Goal: Task Accomplishment & Management: Use online tool/utility

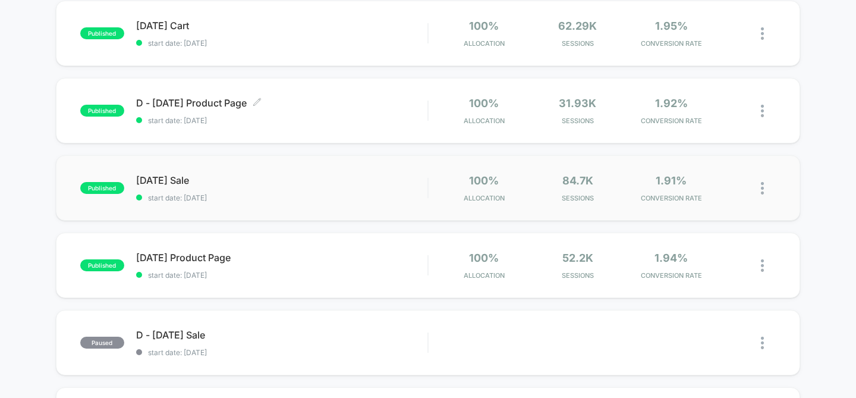
scroll to position [130, 0]
click at [336, 268] on div "[DATE] Product Page Click to edit experience details Click to edit experience d…" at bounding box center [282, 265] width 292 height 28
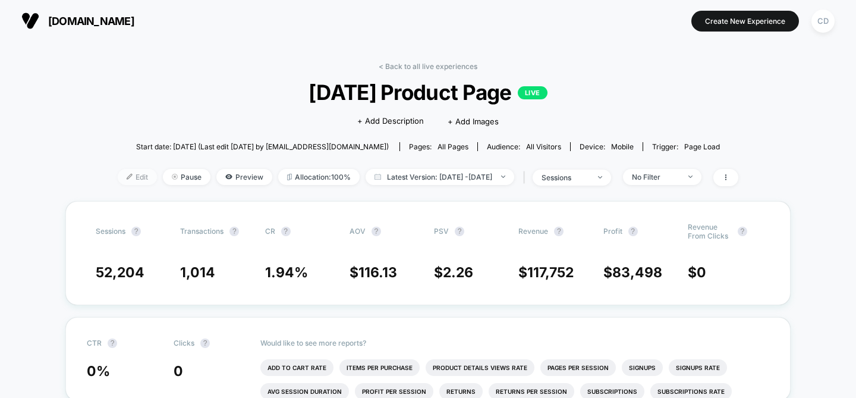
click at [118, 172] on span "Edit" at bounding box center [137, 177] width 39 height 16
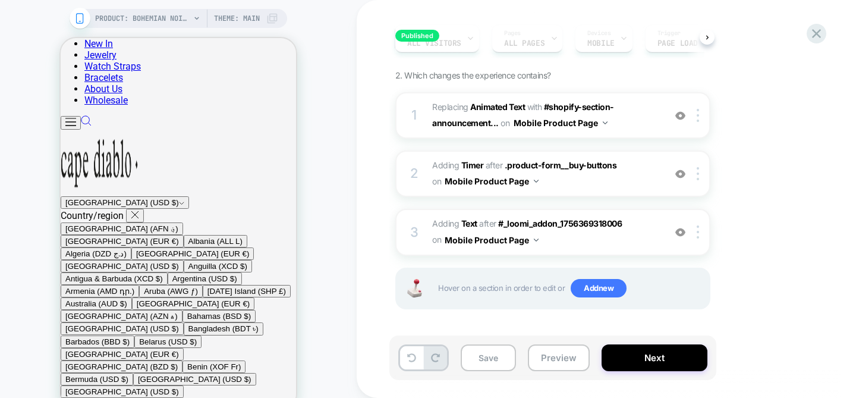
scroll to position [508, 0]
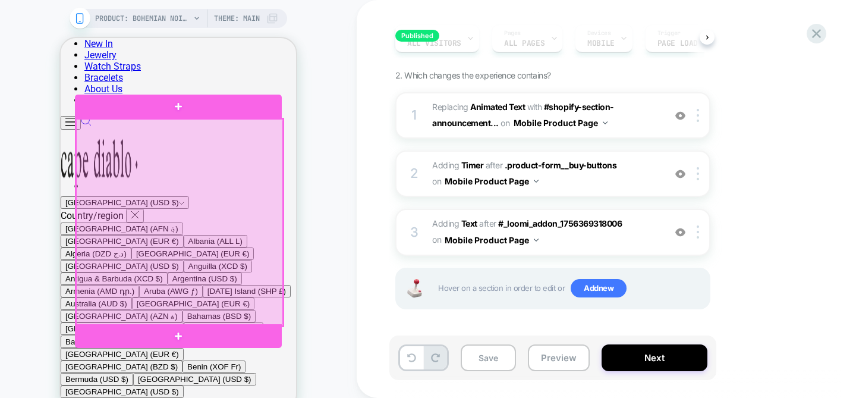
click at [187, 208] on div at bounding box center [179, 222] width 207 height 207
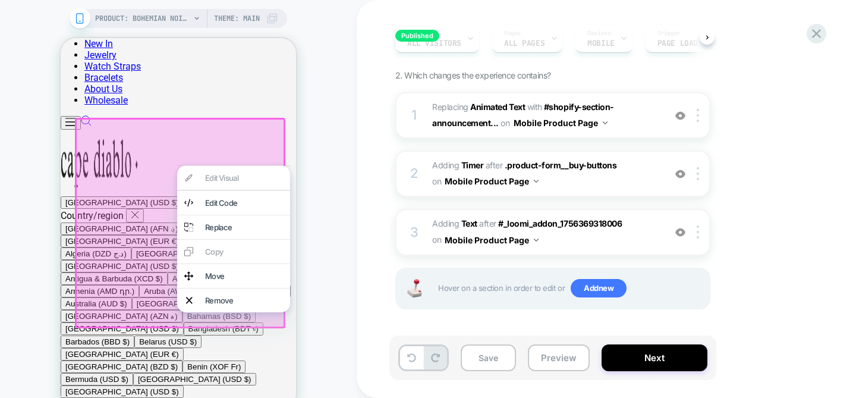
click at [147, 213] on div at bounding box center [180, 223] width 210 height 210
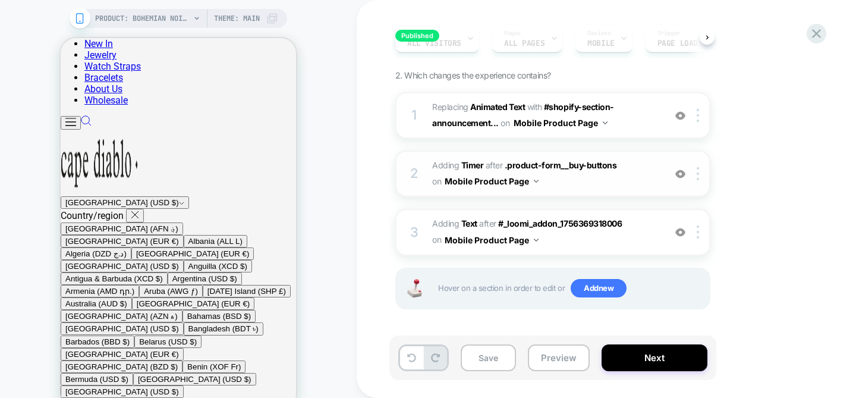
click at [597, 185] on span "#_loomi_addon_1756369318006 Adding Timer AFTER .product-form__buy-buttons .prod…" at bounding box center [545, 174] width 226 height 32
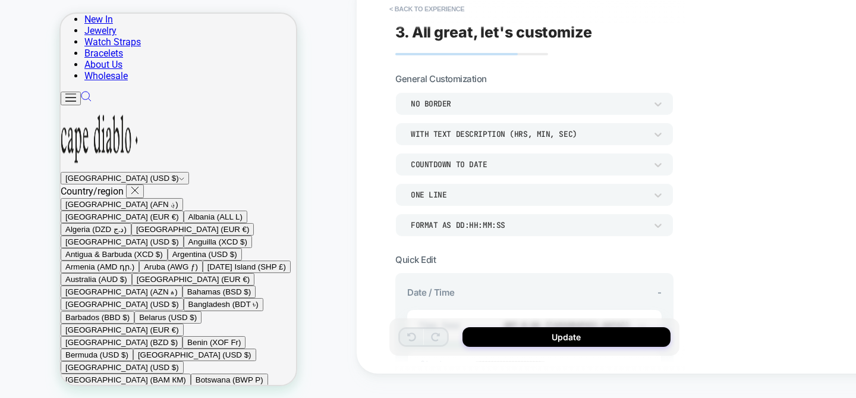
scroll to position [496, 0]
click at [547, 163] on div "COUNTDOWN TO DATE" at bounding box center [528, 164] width 235 height 10
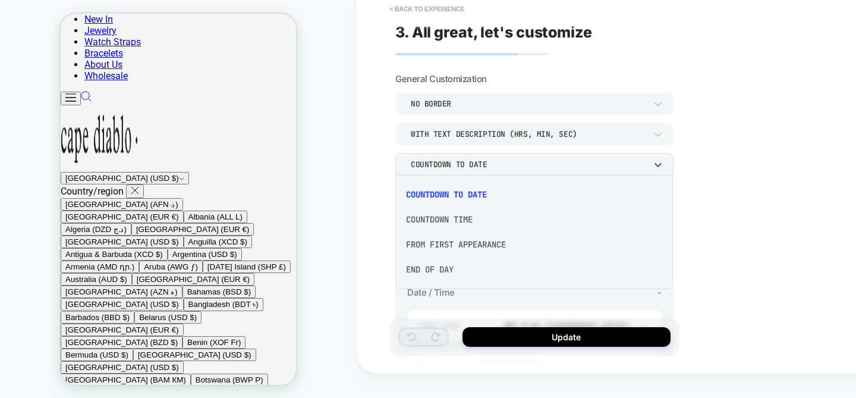
click at [448, 272] on div "END OF DAY" at bounding box center [534, 269] width 268 height 25
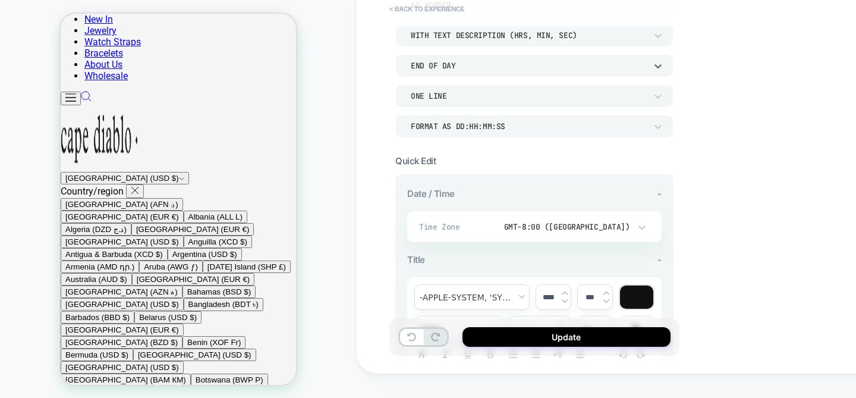
scroll to position [103, 0]
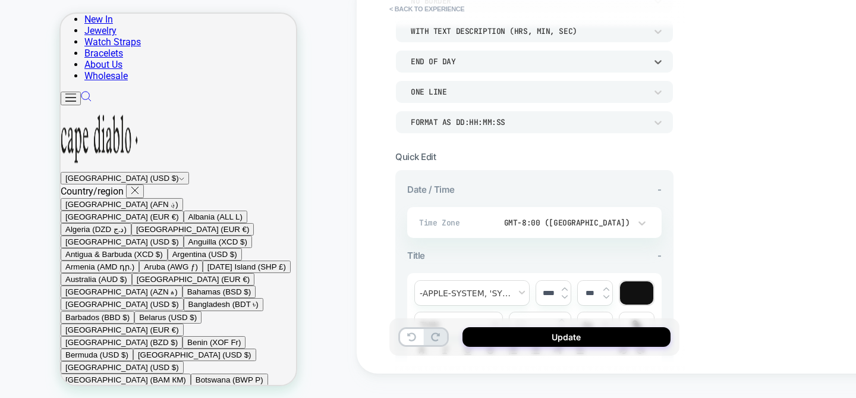
click at [618, 218] on div "GMT-8:00 ([GEOGRAPHIC_DATA])" at bounding box center [559, 223] width 141 height 10
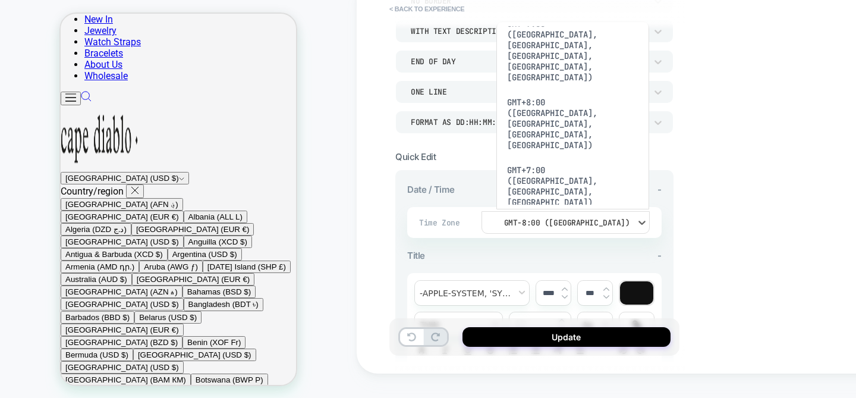
scroll to position [390, 0]
click at [751, 169] on div at bounding box center [428, 199] width 856 height 398
click at [751, 169] on div "**********" at bounding box center [618, 175] width 523 height 398
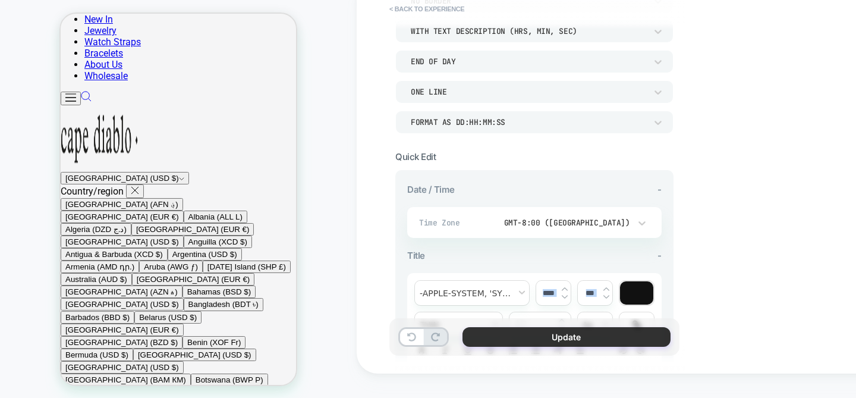
click at [608, 337] on button "Update" at bounding box center [566, 337] width 208 height 20
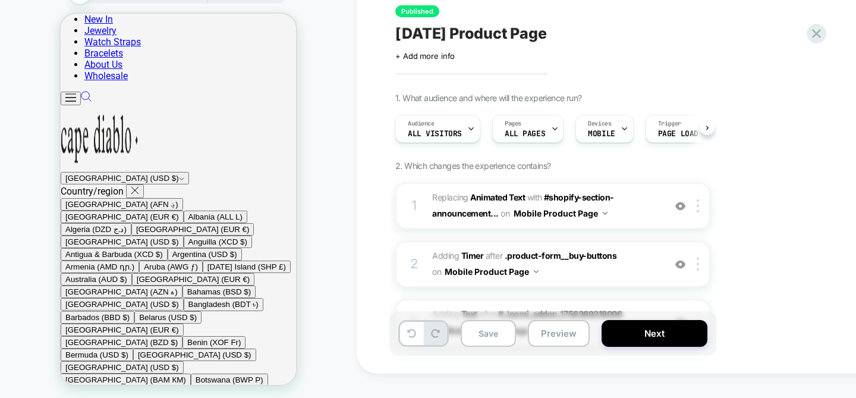
scroll to position [0, 1]
click at [657, 336] on button "Next" at bounding box center [655, 333] width 106 height 27
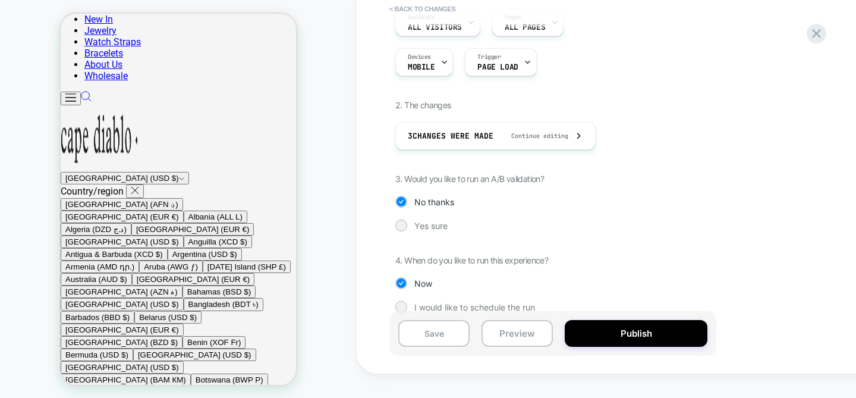
scroll to position [122, 0]
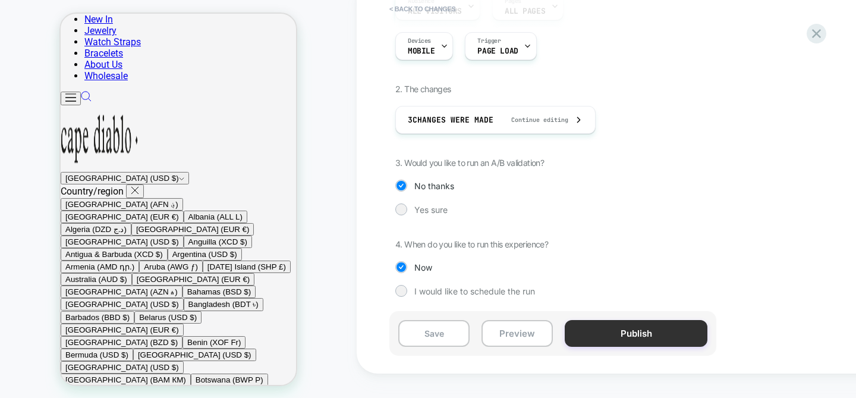
click at [651, 331] on button "Publish" at bounding box center [636, 333] width 143 height 27
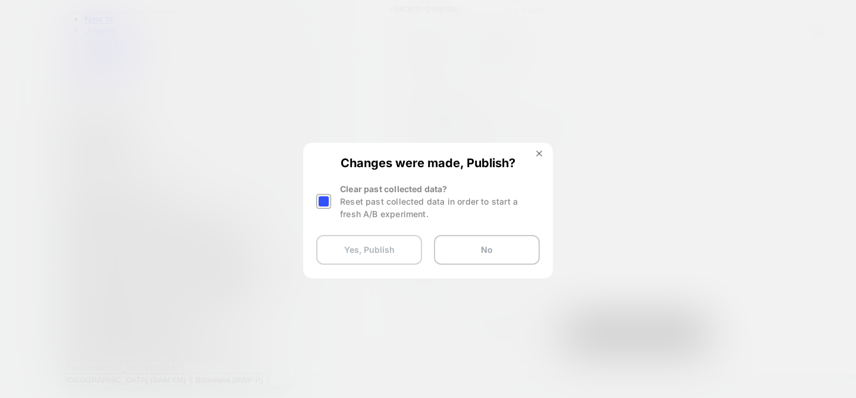
click at [369, 257] on button "Yes, Publish" at bounding box center [369, 250] width 106 height 30
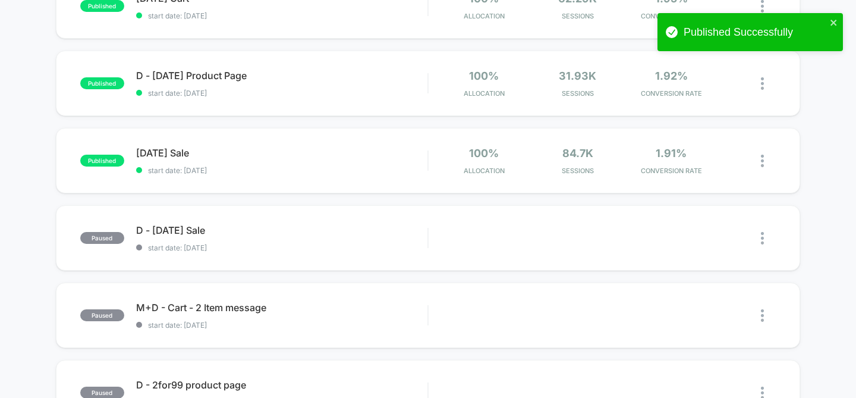
scroll to position [213, 0]
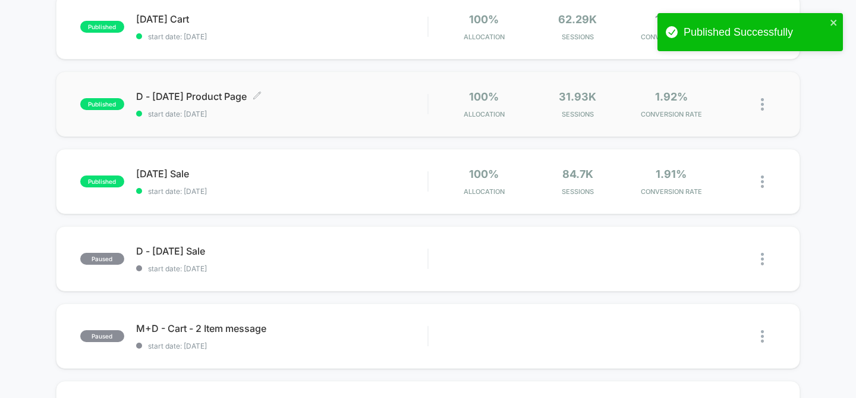
click at [316, 108] on div "D - [DATE] Product Page Click to edit experience details Click to edit experien…" at bounding box center [282, 104] width 292 height 28
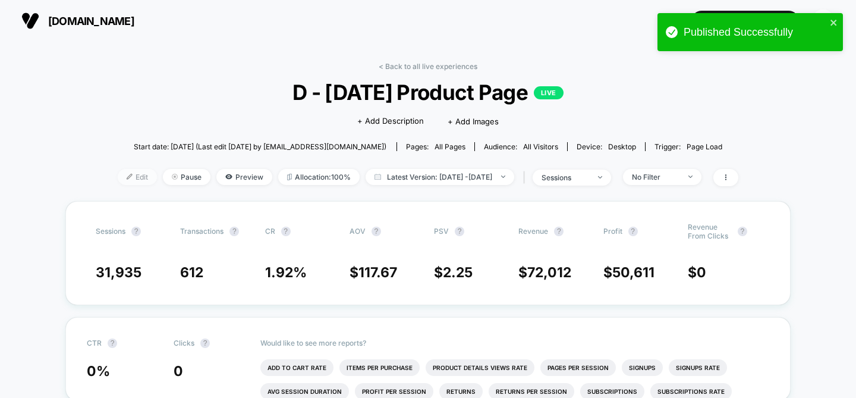
click at [118, 169] on span "Edit" at bounding box center [137, 177] width 39 height 16
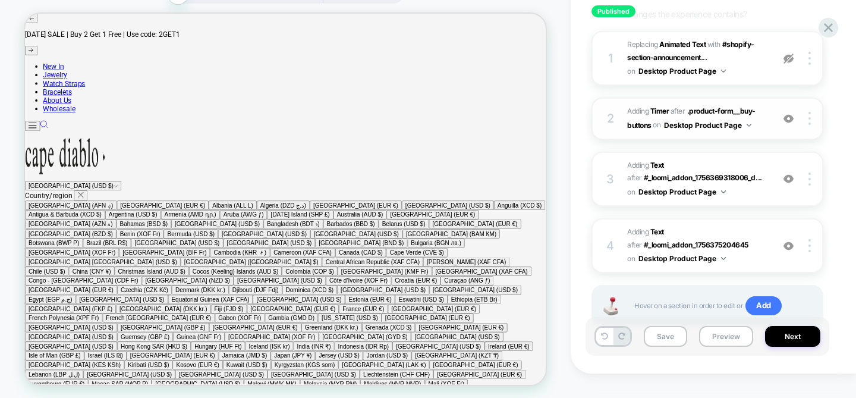
scroll to position [153, 0]
click at [756, 131] on span "#_loomi_addon_1756375204645 Adding Timer AFTER .product-form__buy-buttons .prod…" at bounding box center [697, 117] width 140 height 28
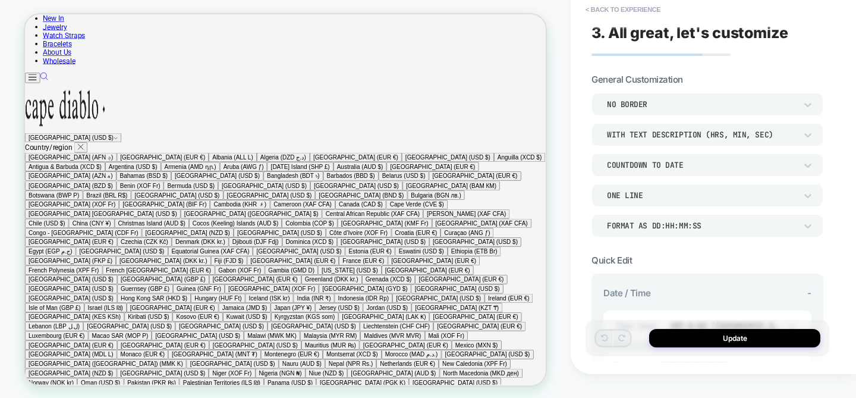
scroll to position [219, 0]
click at [694, 165] on div "COUNTDOWN TO DATE" at bounding box center [701, 165] width 189 height 10
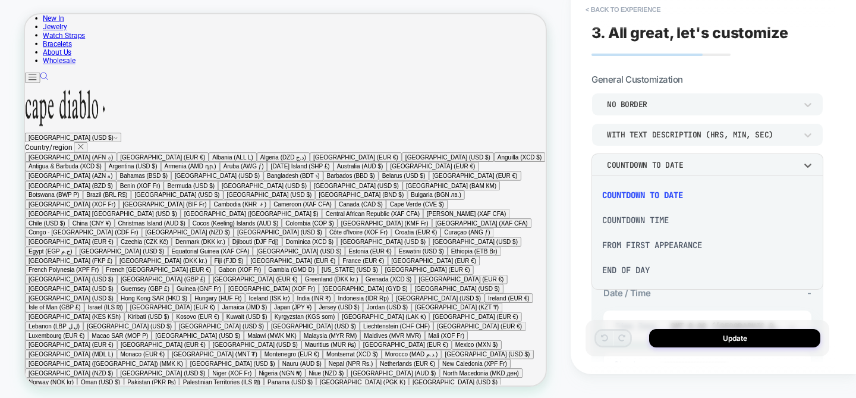
click at [643, 266] on div "END OF DAY" at bounding box center [707, 269] width 222 height 25
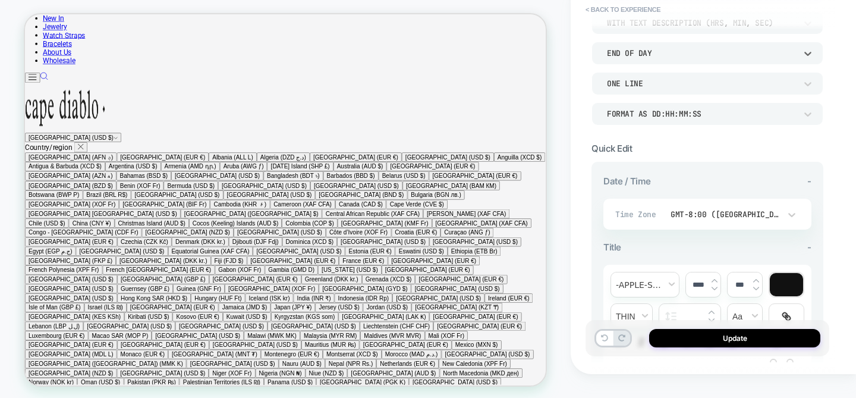
scroll to position [112, 0]
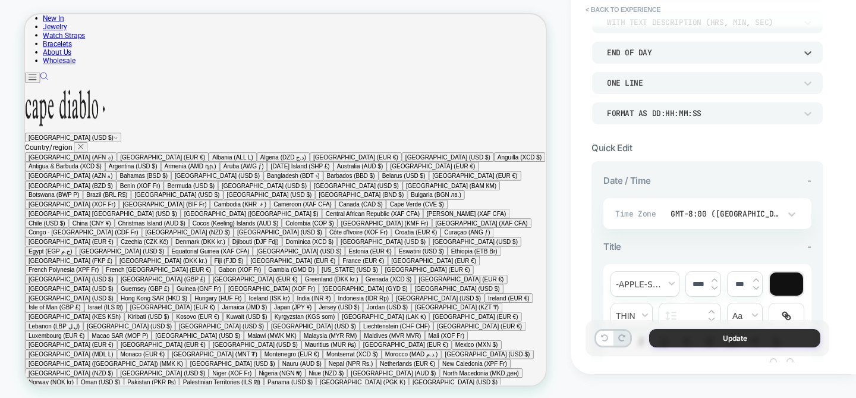
click at [716, 341] on button "Update" at bounding box center [734, 338] width 171 height 18
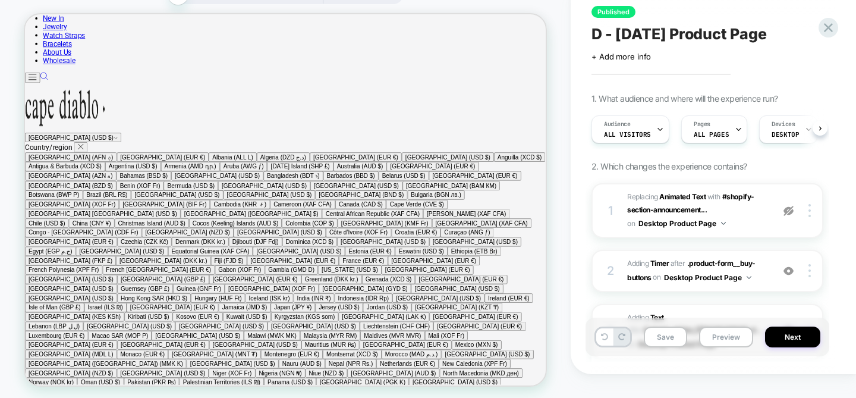
scroll to position [0, 1]
click at [795, 340] on button "Next" at bounding box center [792, 336] width 55 height 21
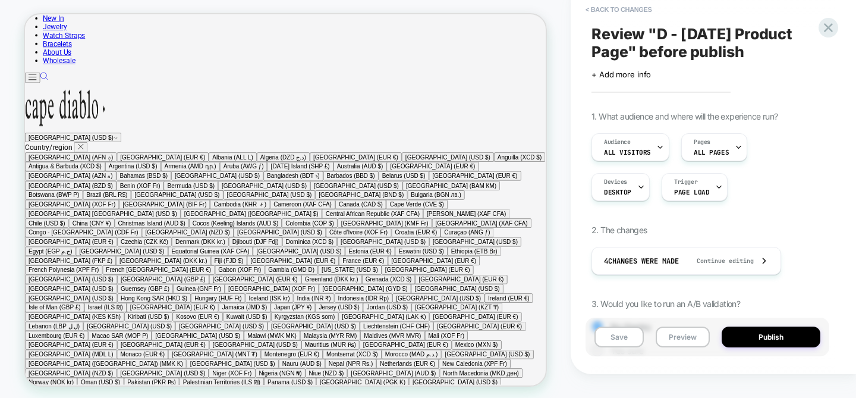
click at [795, 340] on button "Publish" at bounding box center [771, 336] width 99 height 21
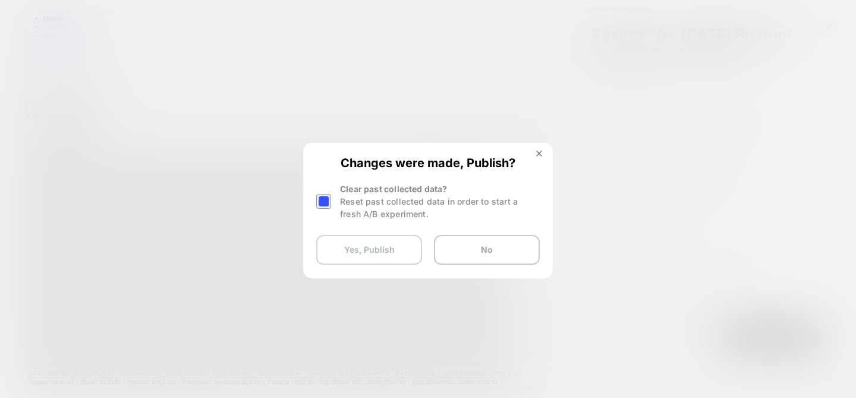
click at [371, 251] on button "Yes, Publish" at bounding box center [369, 250] width 106 height 30
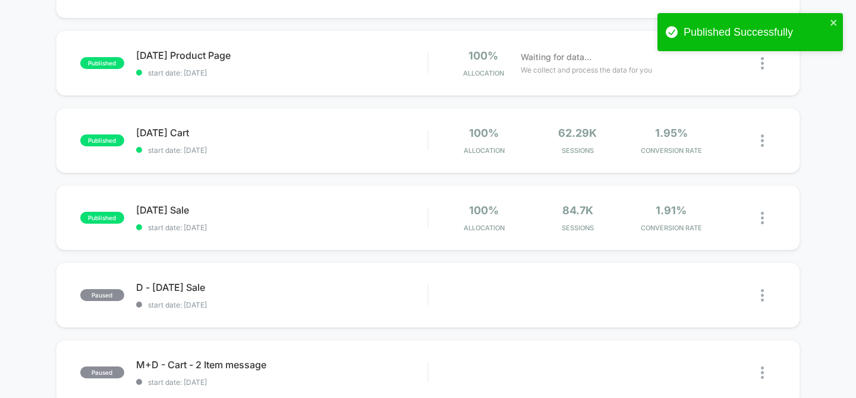
scroll to position [92, 0]
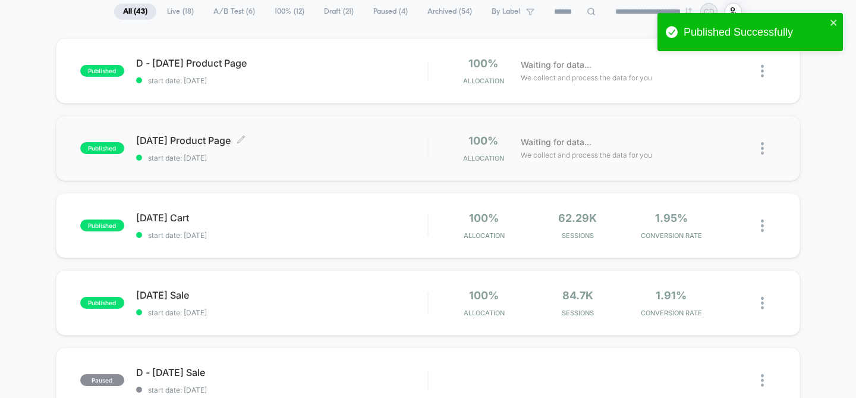
click at [306, 161] on span "start date: [DATE]" at bounding box center [282, 157] width 292 height 9
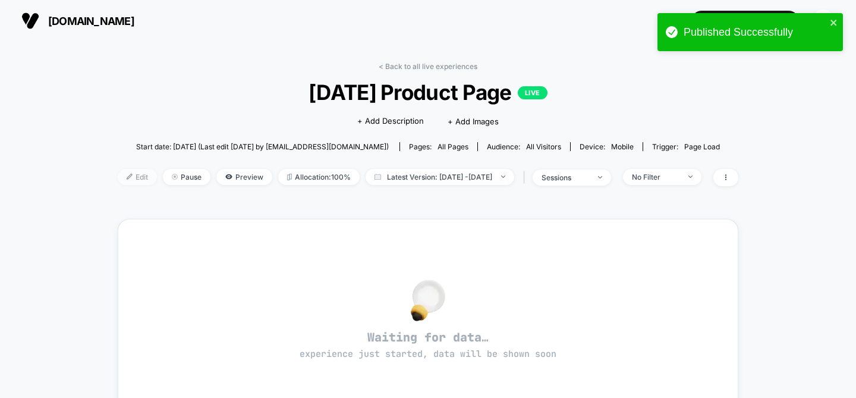
click at [122, 173] on span "Edit" at bounding box center [137, 177] width 39 height 16
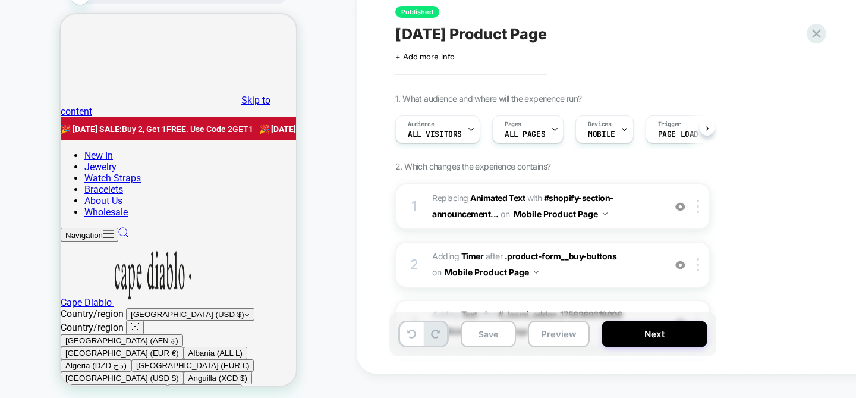
scroll to position [0, 1]
click at [603, 281] on span "#_loomi_addon_1756369318006 Adding Timer AFTER .product-form__buy-buttons .prod…" at bounding box center [545, 264] width 226 height 32
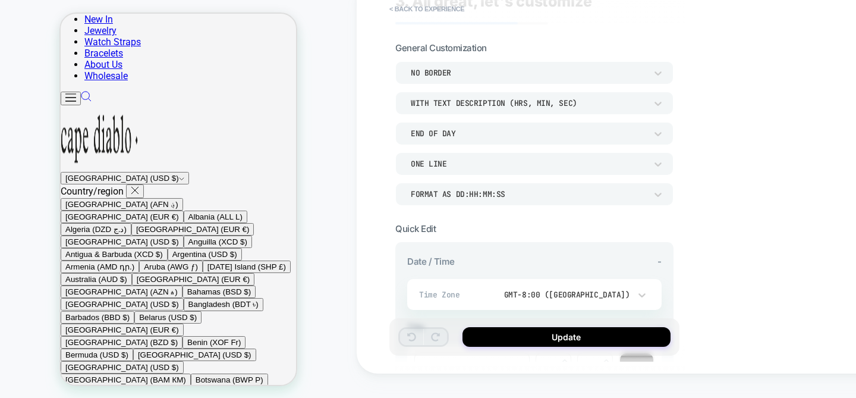
scroll to position [0, 0]
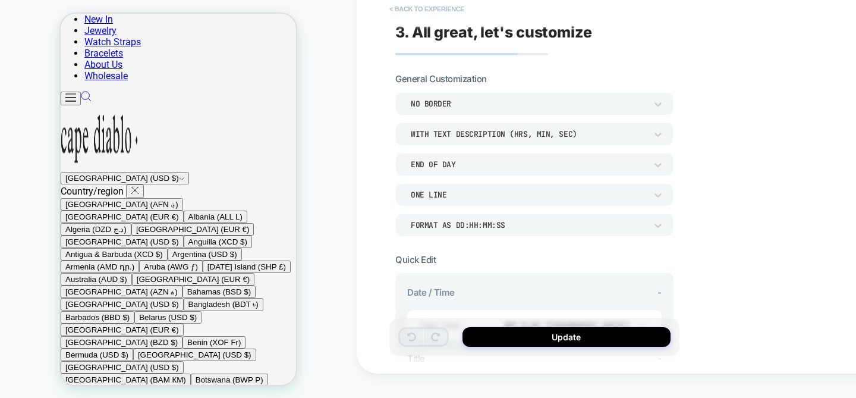
click at [405, 10] on button "< Back to experience" at bounding box center [426, 8] width 87 height 19
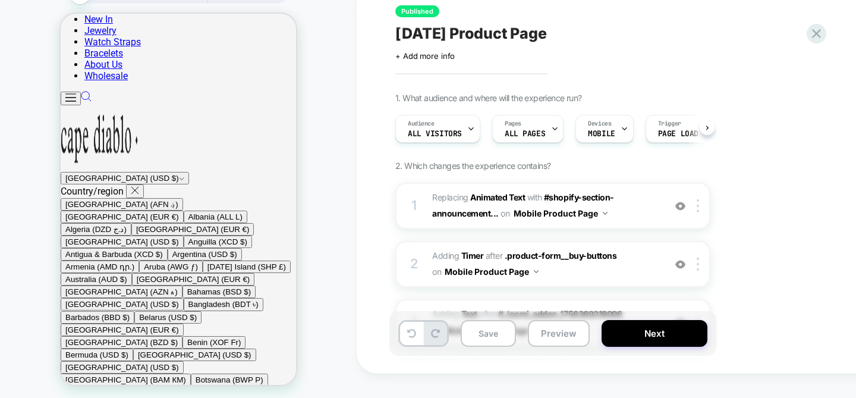
scroll to position [0, 1]
click at [816, 36] on icon at bounding box center [816, 34] width 16 height 16
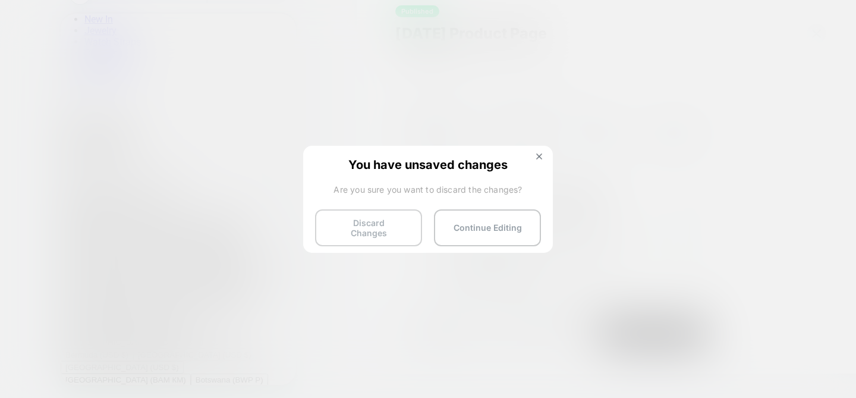
click at [391, 213] on button "Discard Changes" at bounding box center [368, 227] width 107 height 37
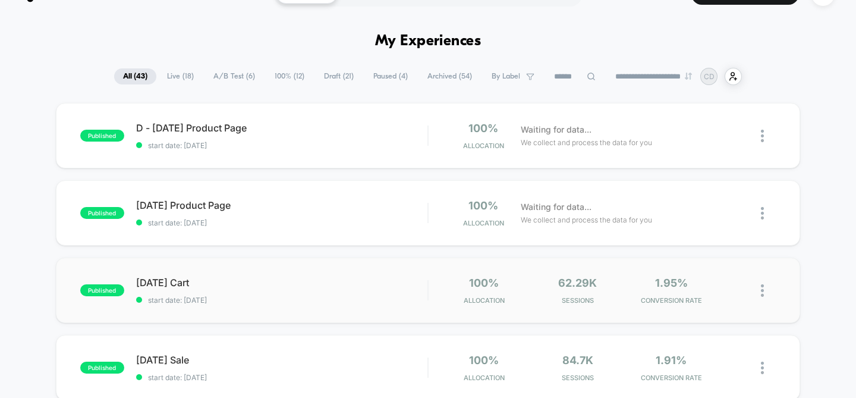
scroll to position [132, 0]
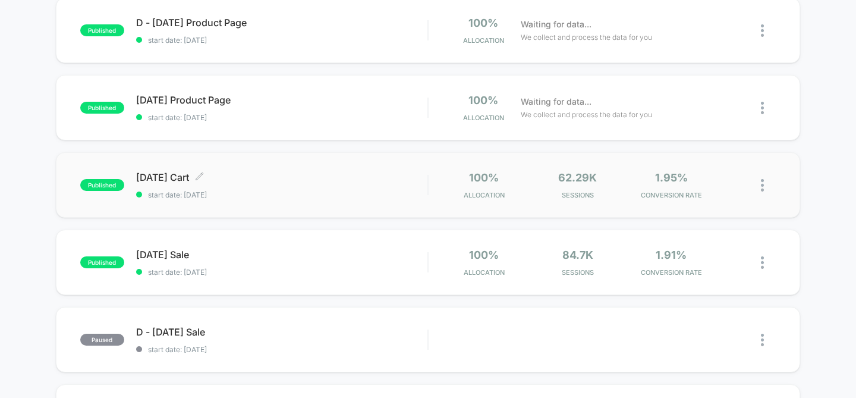
click at [290, 191] on span "start date: [DATE]" at bounding box center [282, 194] width 292 height 9
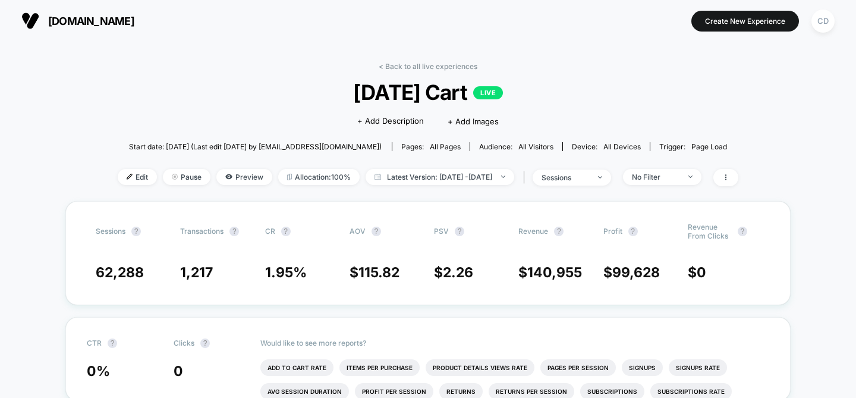
scroll to position [116, 0]
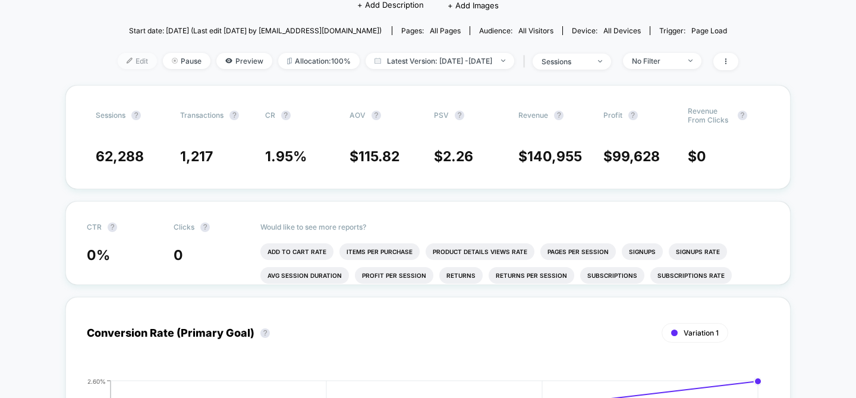
click at [123, 58] on span "Edit" at bounding box center [137, 61] width 39 height 16
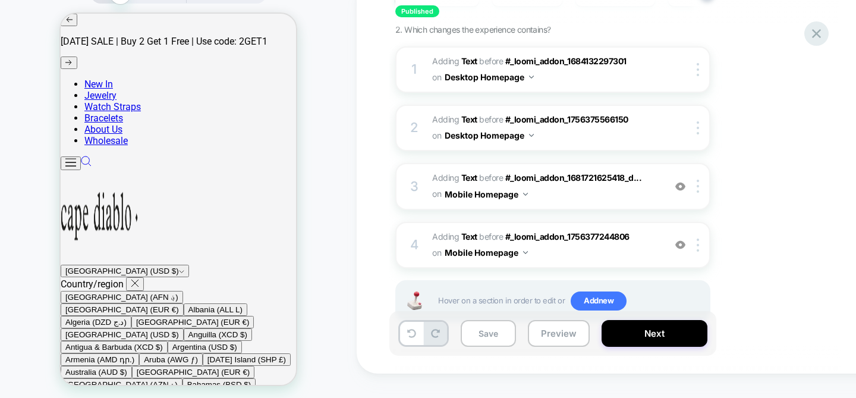
click at [817, 33] on icon at bounding box center [816, 33] width 9 height 9
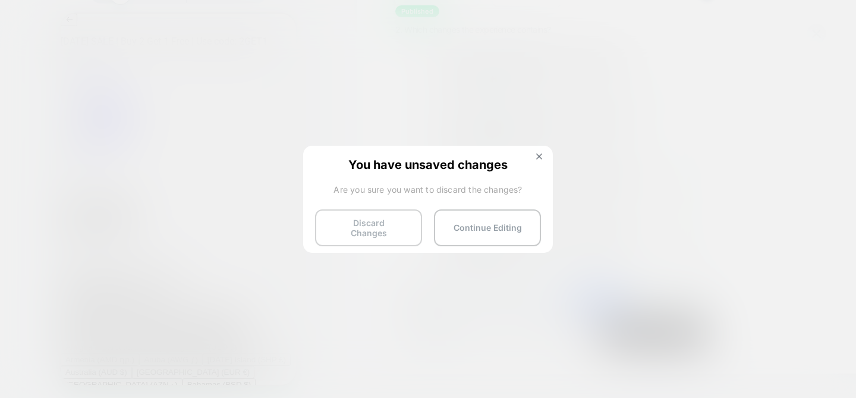
click at [357, 228] on button "Discard Changes" at bounding box center [368, 227] width 107 height 37
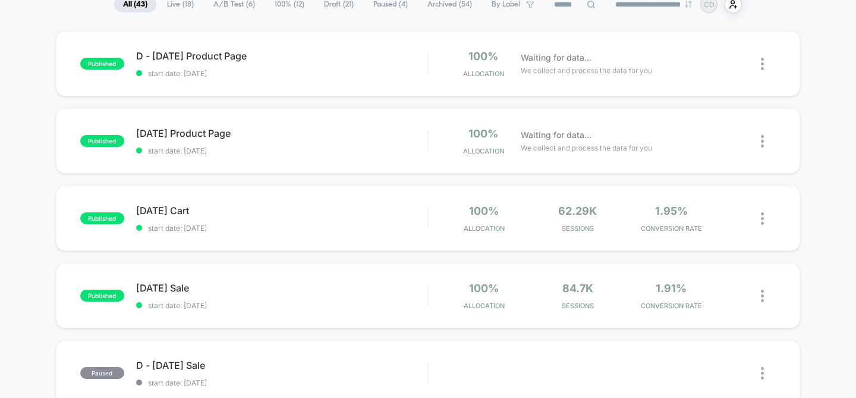
scroll to position [98, 0]
click at [298, 226] on span "start date: [DATE]" at bounding box center [282, 228] width 292 height 9
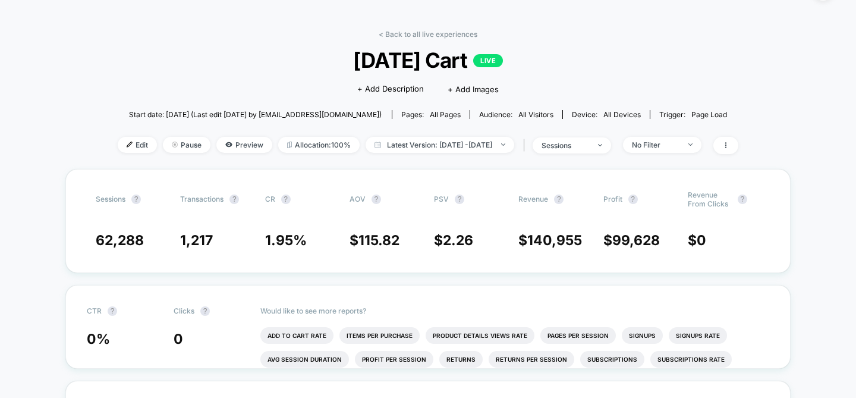
scroll to position [20, 0]
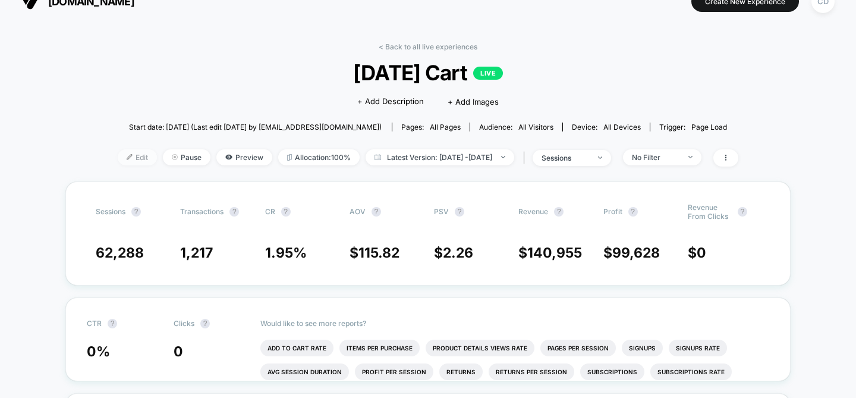
click at [118, 161] on span "Edit" at bounding box center [137, 157] width 39 height 16
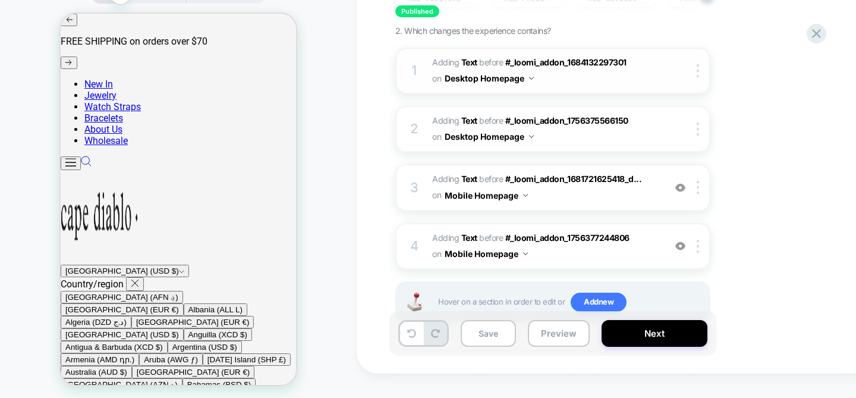
scroll to position [136, 0]
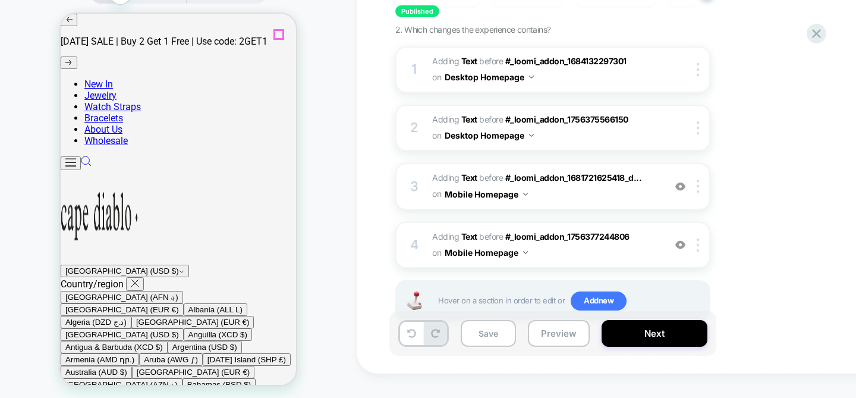
click at [824, 41] on icon at bounding box center [816, 34] width 16 height 16
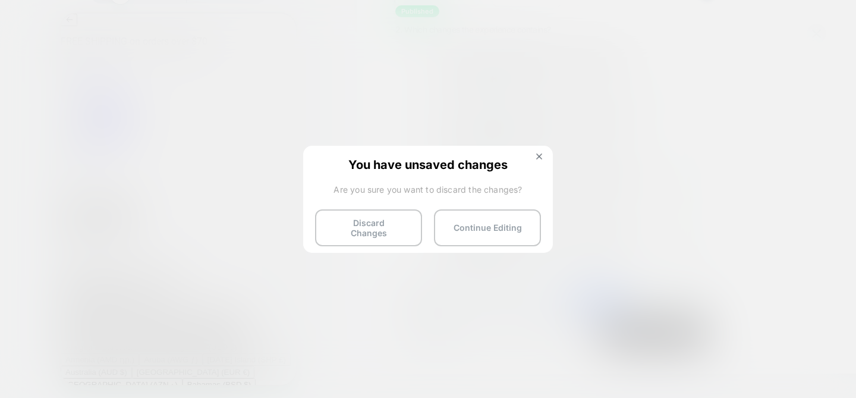
click at [378, 239] on div "You have unsaved changes Are you sure you want to discard the changes? Discard …" at bounding box center [428, 198] width 250 height 105
click at [372, 231] on button "Discard Changes" at bounding box center [368, 227] width 107 height 37
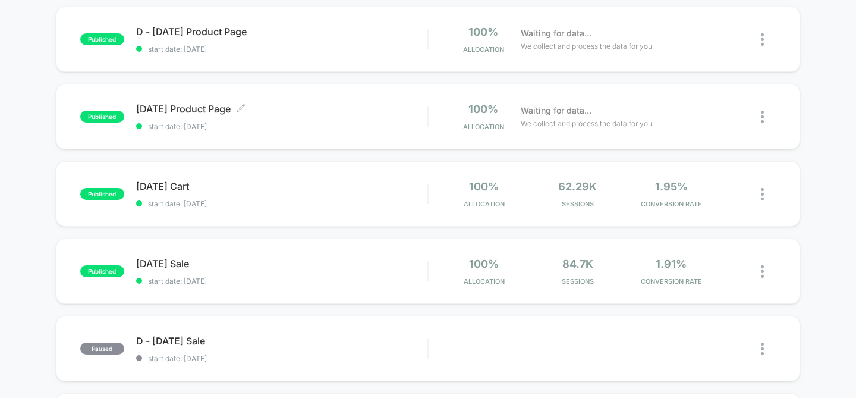
scroll to position [124, 0]
click at [278, 273] on div "[DATE] Sale Click to edit experience details Click to edit experience details s…" at bounding box center [282, 271] width 292 height 28
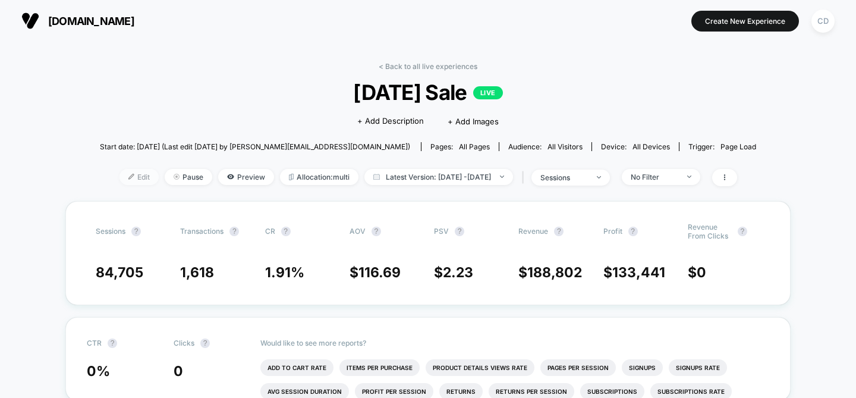
click at [119, 175] on span "Edit" at bounding box center [138, 177] width 39 height 16
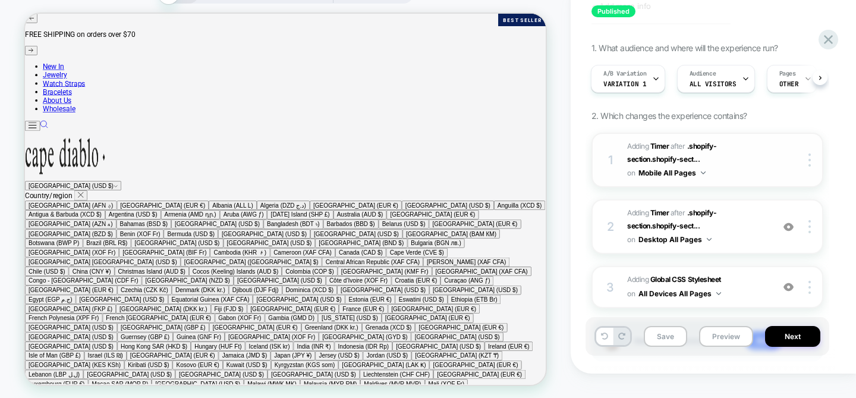
scroll to position [65, 0]
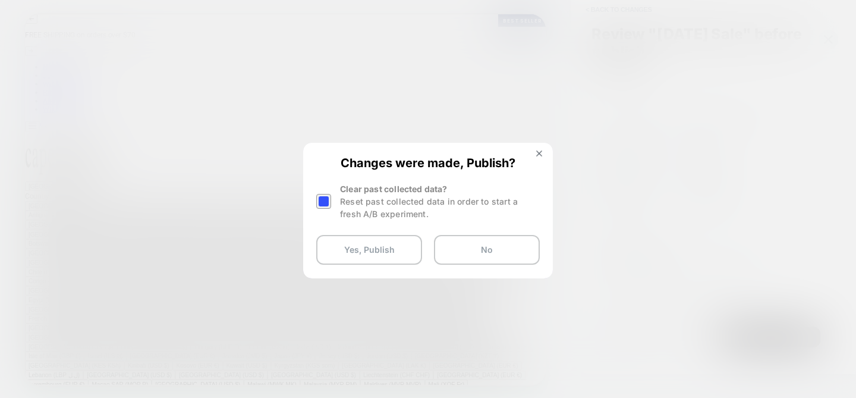
click at [326, 200] on div at bounding box center [323, 201] width 15 height 15
click at [333, 238] on button "Yes, Publish" at bounding box center [369, 250] width 106 height 30
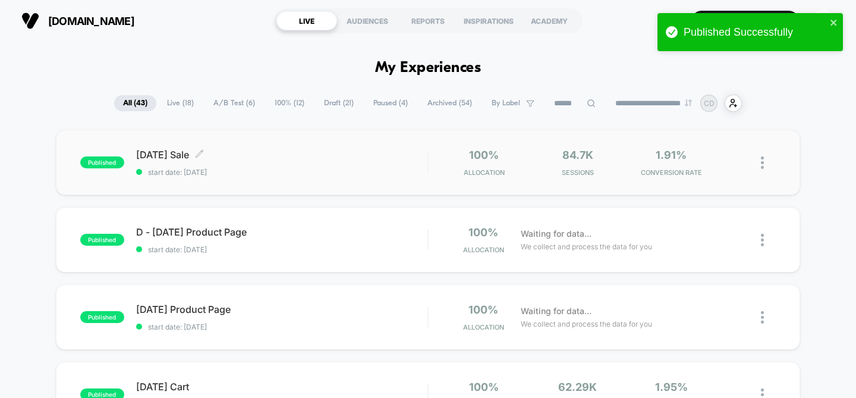
click at [328, 169] on span "start date: [DATE]" at bounding box center [282, 172] width 292 height 9
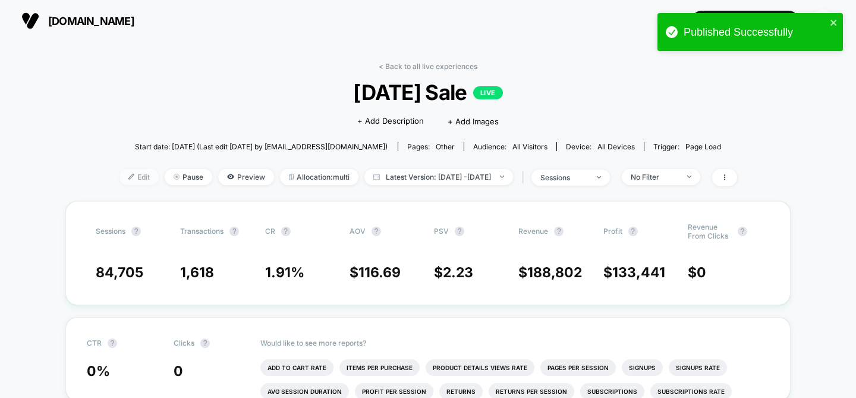
click at [119, 174] on span "Edit" at bounding box center [138, 177] width 39 height 16
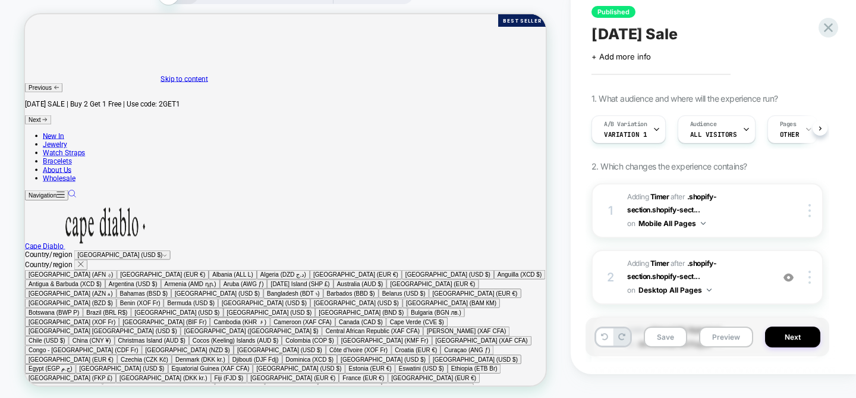
scroll to position [0, 1]
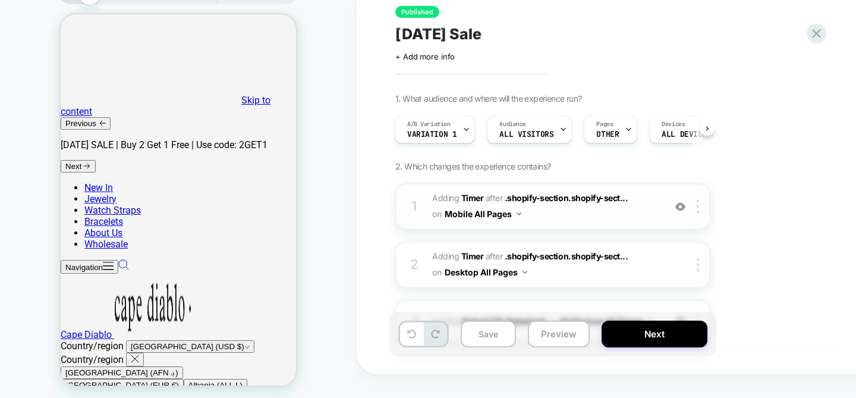
scroll to position [97, 0]
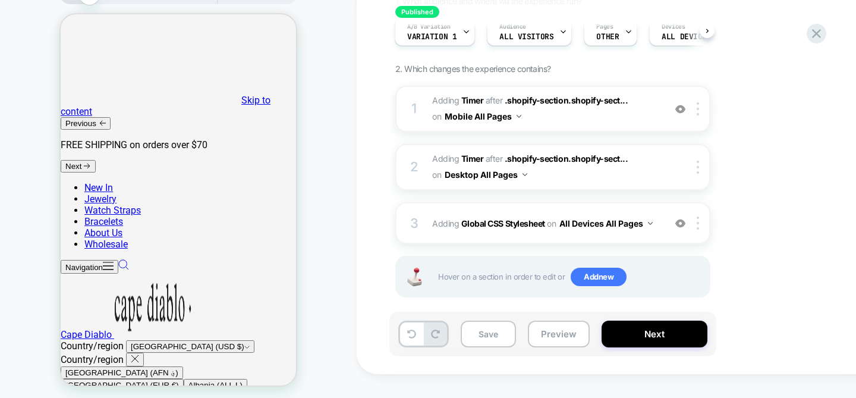
click at [625, 125] on span "#_loomi_addon_1756296036629 Adding Timer AFTER .shopify-section.shopify-sect...…" at bounding box center [545, 109] width 226 height 32
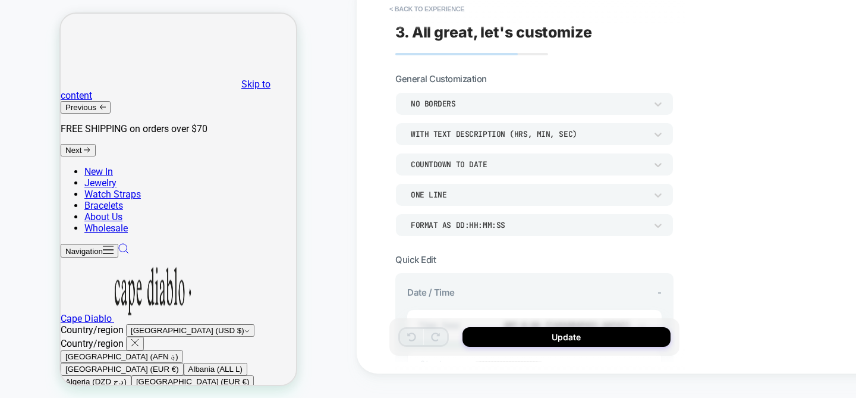
scroll to position [156, 0]
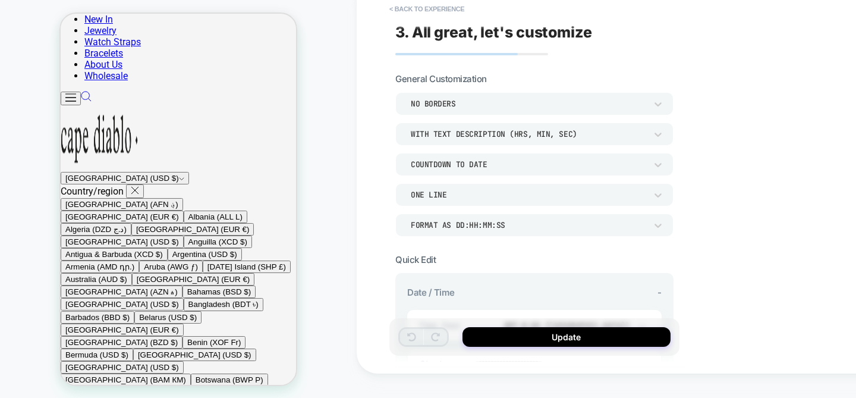
click at [535, 166] on div "COUNTDOWN TO DATE" at bounding box center [528, 164] width 235 height 10
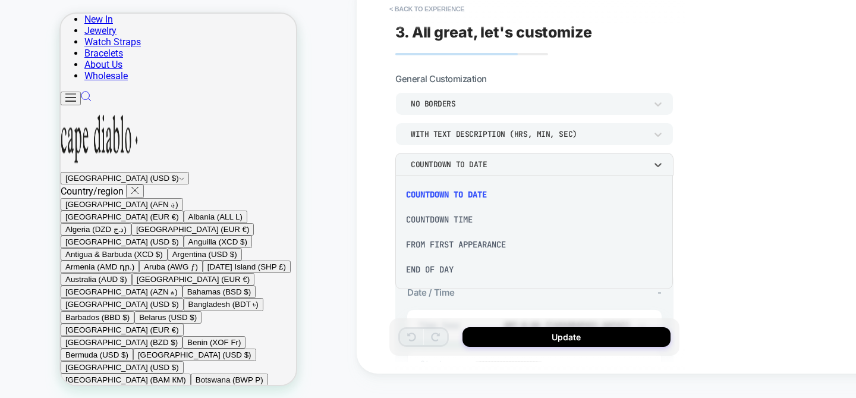
click at [445, 272] on div "END OF DAY" at bounding box center [534, 269] width 268 height 25
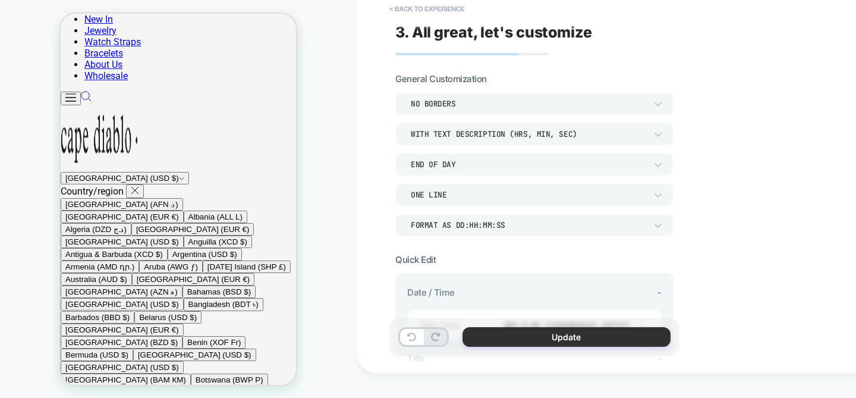
click at [532, 342] on button "Update" at bounding box center [566, 337] width 208 height 20
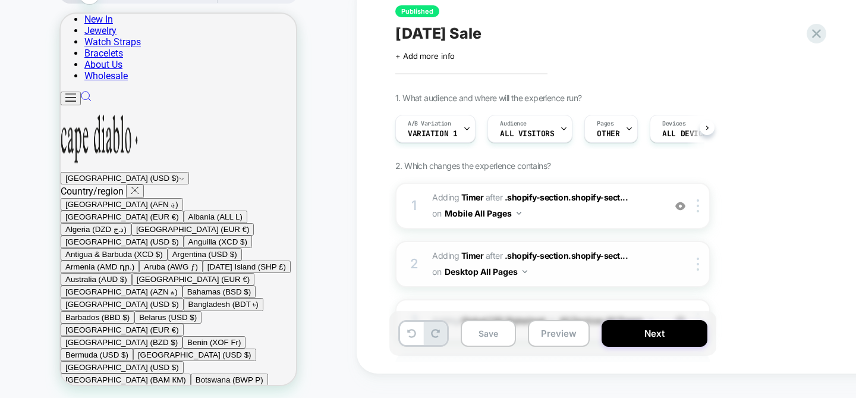
scroll to position [0, 1]
click at [640, 334] on button "Next" at bounding box center [655, 333] width 106 height 27
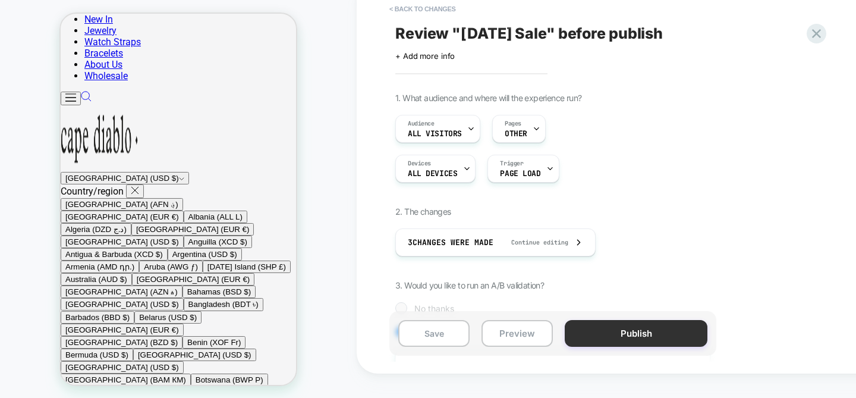
scroll to position [0, 1]
click at [657, 336] on button "Publish" at bounding box center [636, 333] width 143 height 27
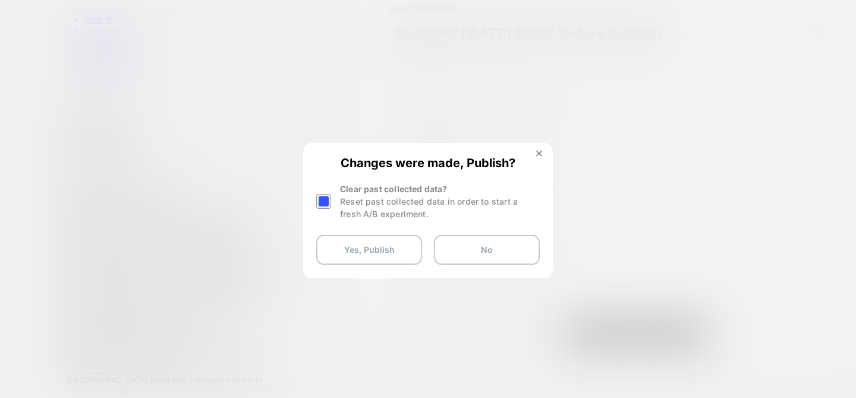
click at [329, 202] on div at bounding box center [323, 201] width 15 height 15
click at [350, 246] on button "Yes, Publish" at bounding box center [369, 250] width 106 height 30
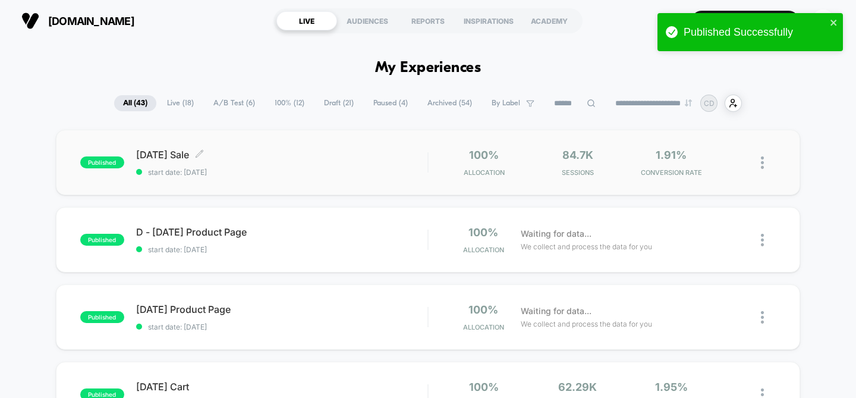
click at [397, 172] on span "start date: [DATE]" at bounding box center [282, 172] width 292 height 9
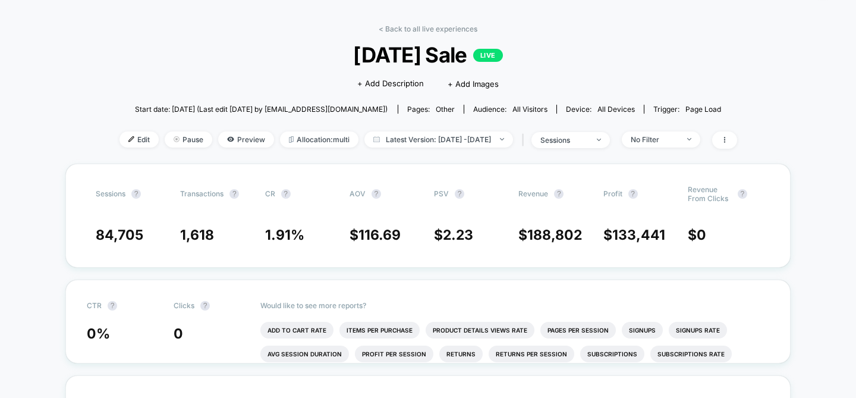
scroll to position [36, 0]
